Goal: Find specific page/section

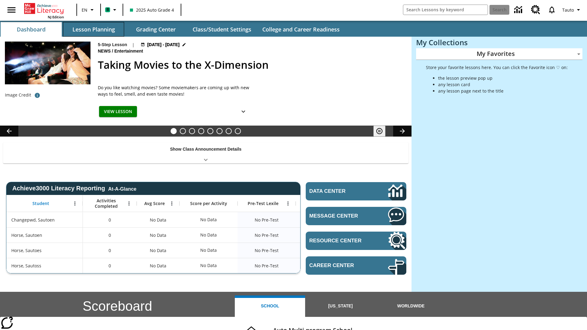
click at [94, 29] on button "Lesson Planning" at bounding box center [93, 29] width 61 height 15
